Goal: Information Seeking & Learning: Learn about a topic

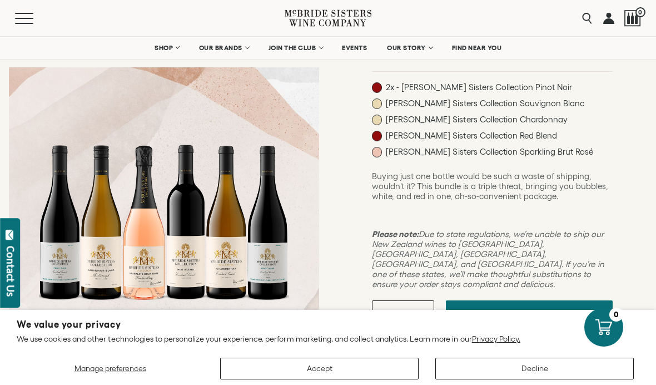
scroll to position [159, 0]
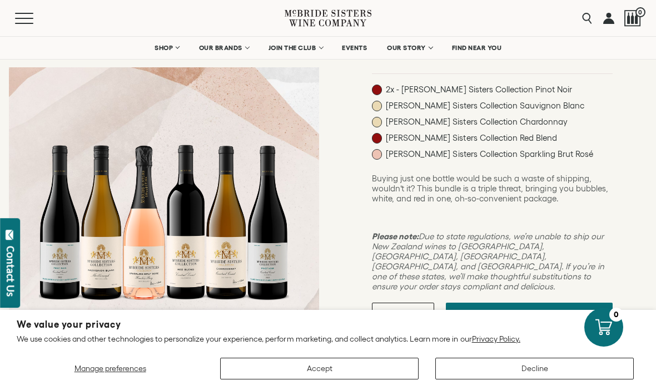
click at [28, 21] on button "Menu" at bounding box center [35, 18] width 40 height 11
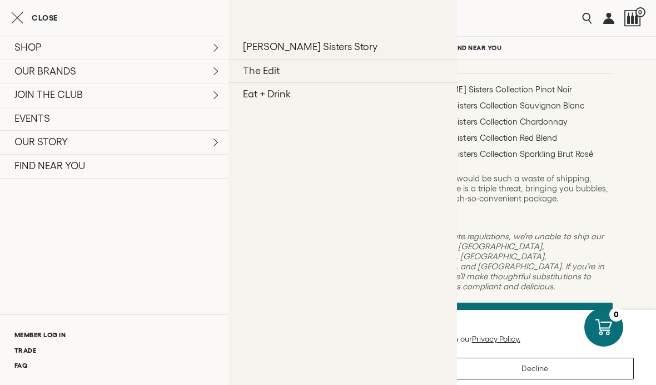
click at [53, 139] on link "OUR STORY" at bounding box center [114, 142] width 229 height 24
click at [205, 145] on link "OUR STORY" at bounding box center [114, 142] width 229 height 24
click at [363, 246] on ul "McBride Sisters Story The Edit Eat + Drink" at bounding box center [343, 192] width 229 height 385
click at [295, 91] on link "Eat + Drink" at bounding box center [343, 94] width 229 height 24
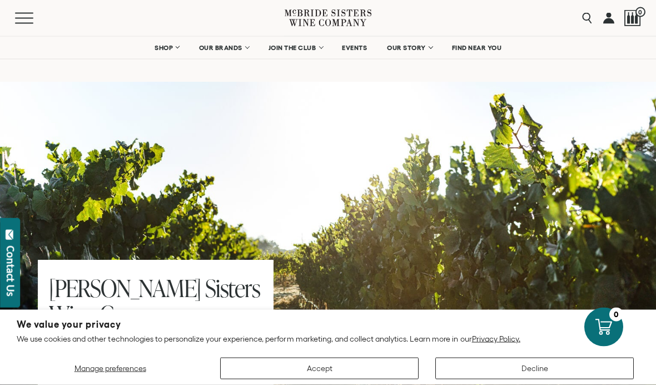
scroll to position [5128, 0]
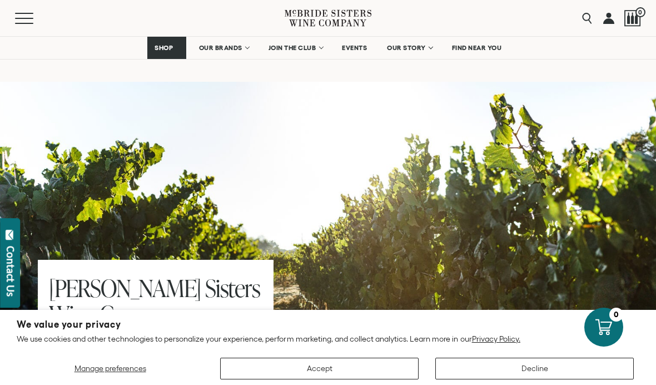
click at [480, 56] on link "FIND NEAR YOU" at bounding box center [477, 48] width 64 height 22
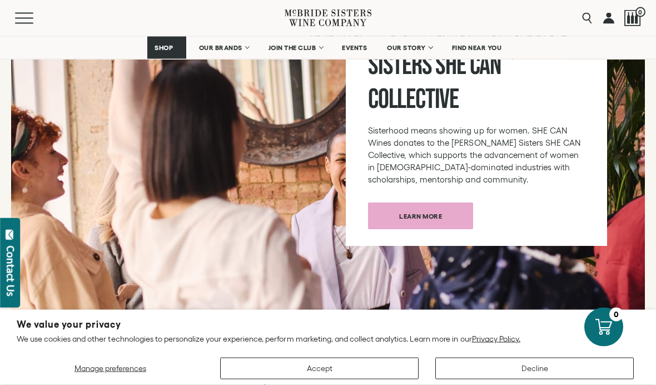
scroll to position [5708, 0]
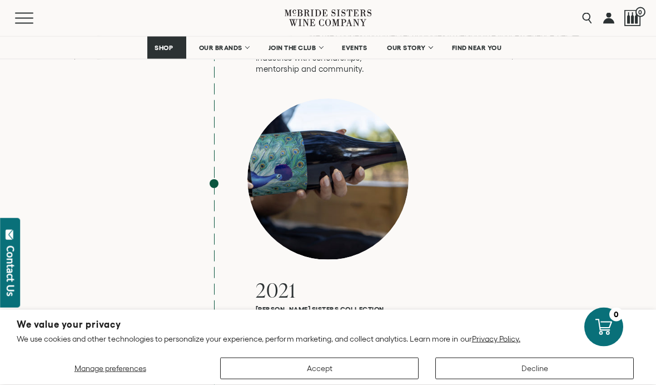
scroll to position [3809, 0]
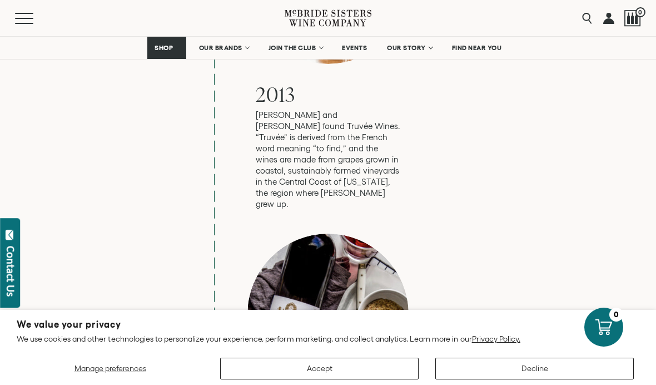
scroll to position [2242, 0]
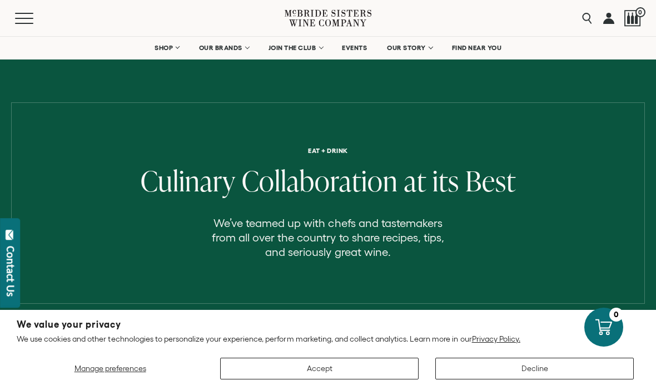
click at [113, 375] on button "Manage preferences" at bounding box center [110, 369] width 187 height 22
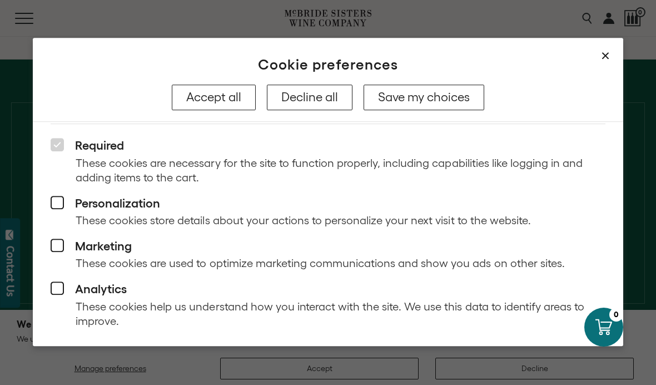
scroll to position [59, 0]
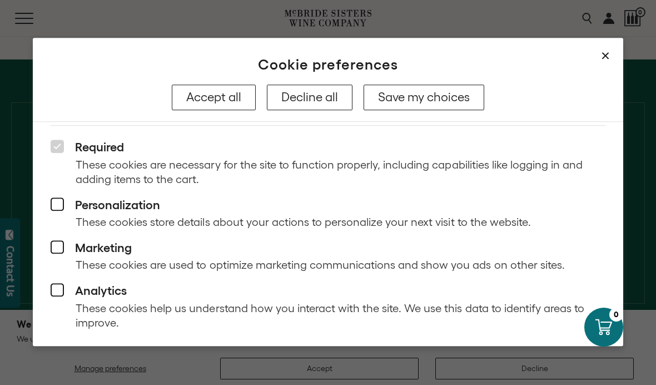
click at [465, 86] on button "Save my choices" at bounding box center [424, 98] width 121 height 26
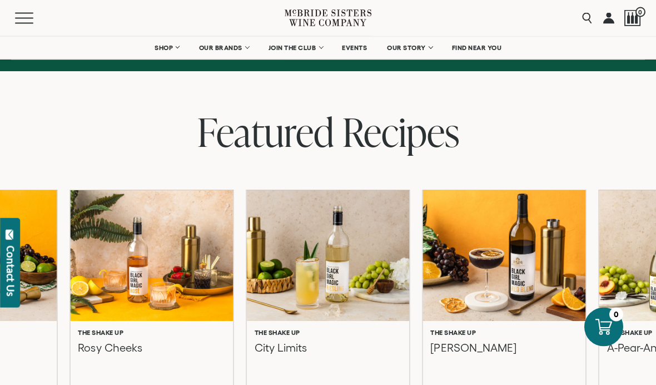
scroll to position [244, 0]
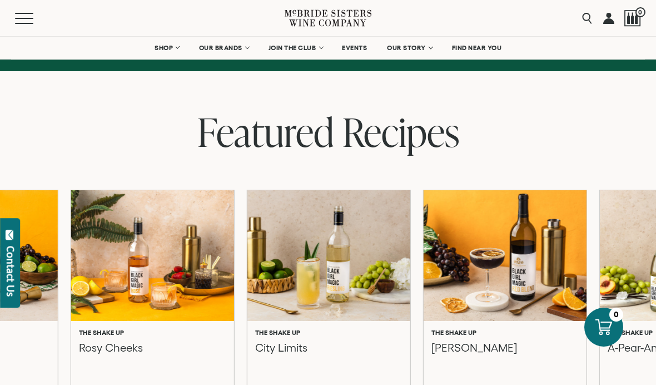
click at [488, 193] on div at bounding box center [505, 255] width 163 height 131
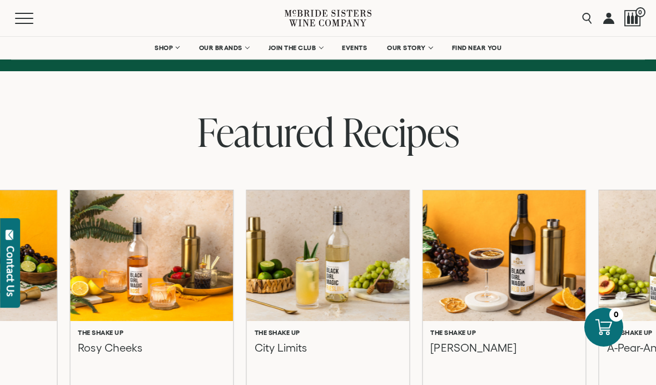
scroll to position [289, 0]
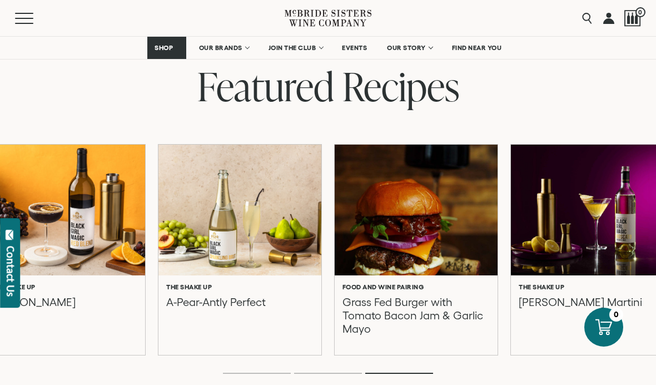
click at [415, 220] on div at bounding box center [416, 210] width 163 height 131
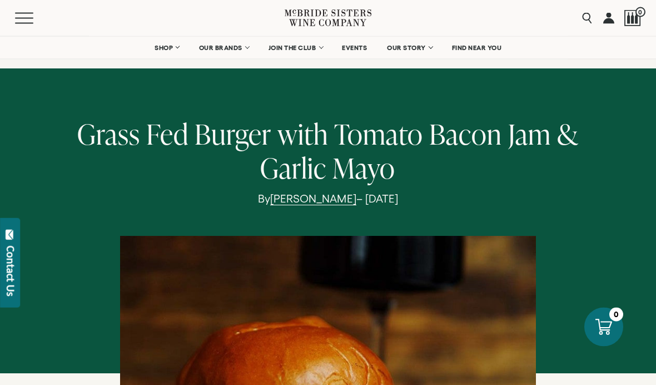
scroll to position [23, 0]
click at [358, 52] on link "EVENTS" at bounding box center [354, 48] width 39 height 22
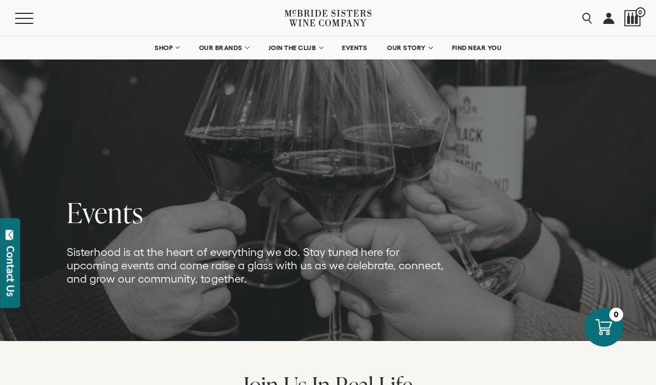
click at [433, 49] on link "OUR STORY" at bounding box center [409, 48] width 59 height 22
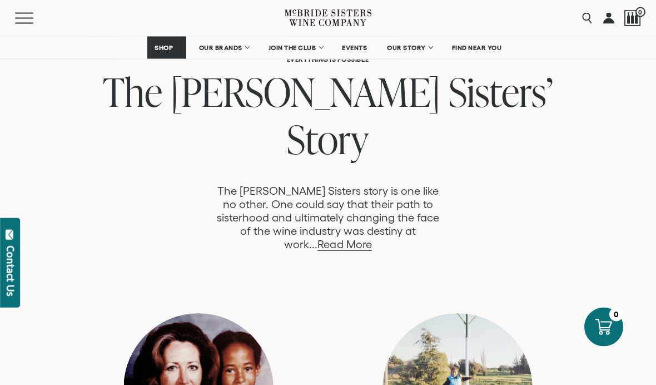
scroll to position [580, 0]
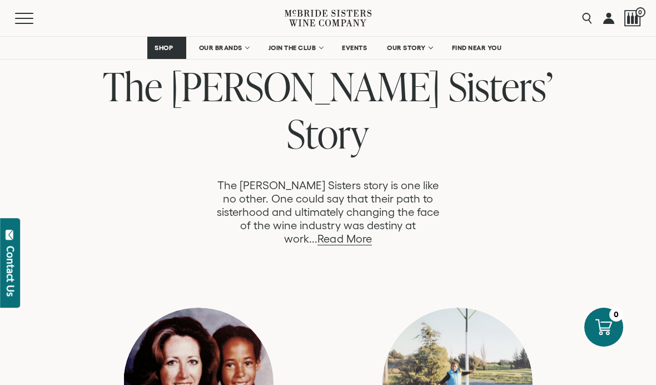
click at [371, 232] on link "Read More" at bounding box center [344, 238] width 54 height 13
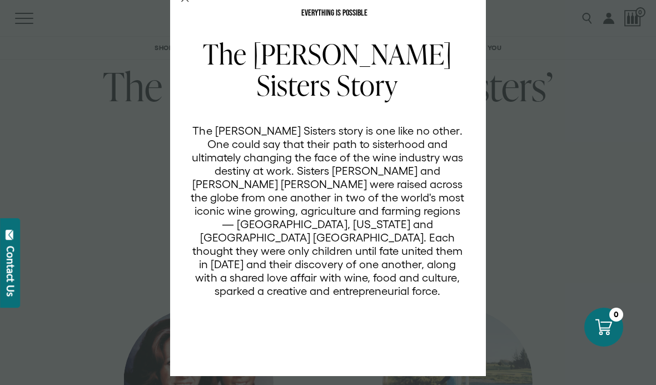
scroll to position [26, 0]
click at [546, 108] on div "EVERYTHING IS POSSIBLE The McBride Sisters Story The McBride Sisters story is o…" at bounding box center [328, 192] width 656 height 385
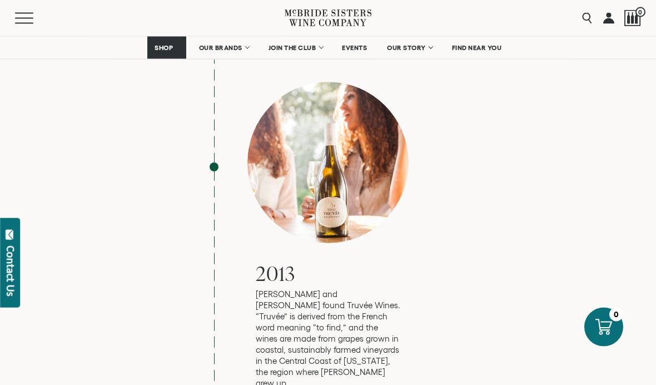
scroll to position [2057, 0]
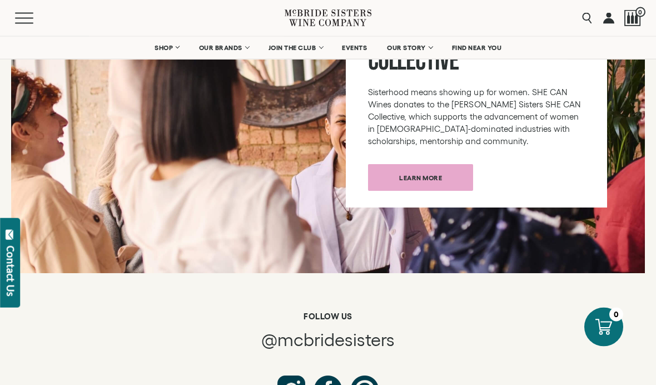
scroll to position [5738, 0]
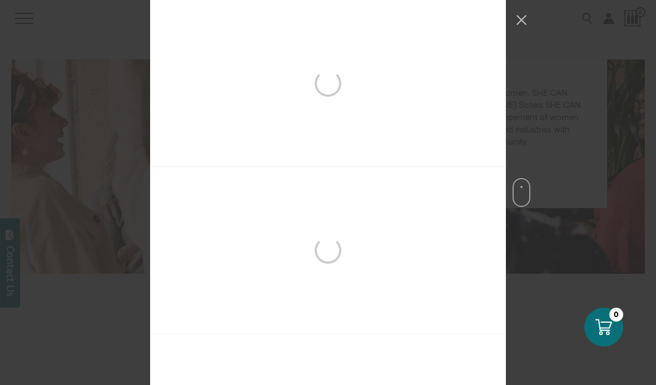
scroll to position [667, 0]
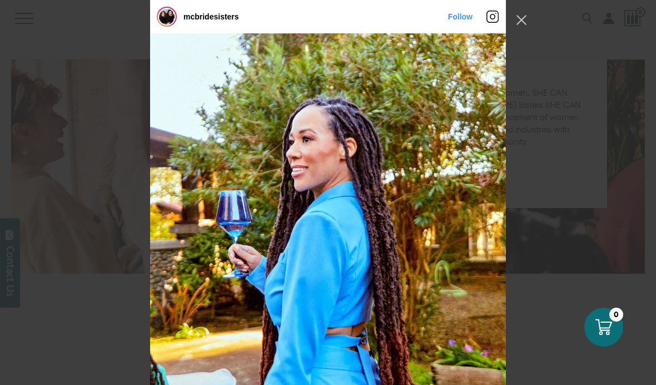
click at [517, 19] on button "Close Instagram Feed Popup" at bounding box center [522, 20] width 18 height 18
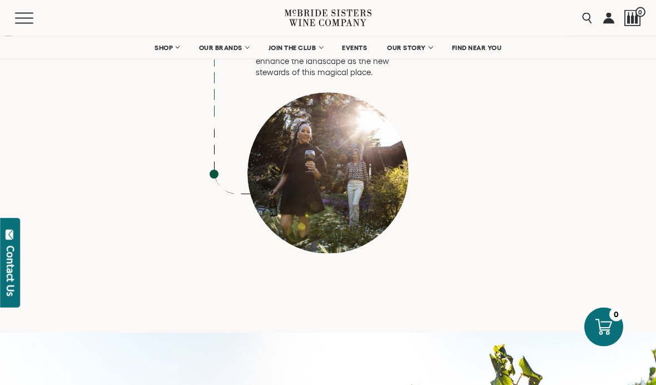
scroll to position [4864, 0]
